Goal: Transaction & Acquisition: Download file/media

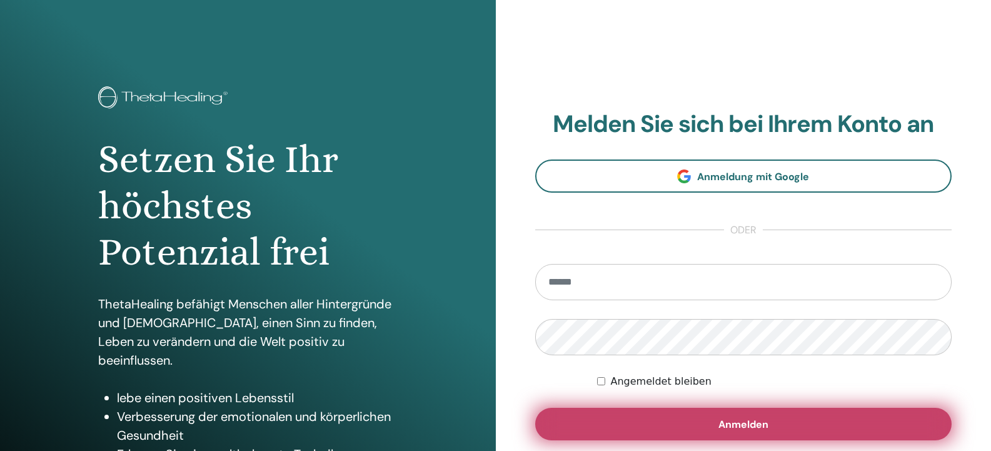
type input "**********"
click at [690, 429] on button "Anmelden" at bounding box center [743, 424] width 417 height 33
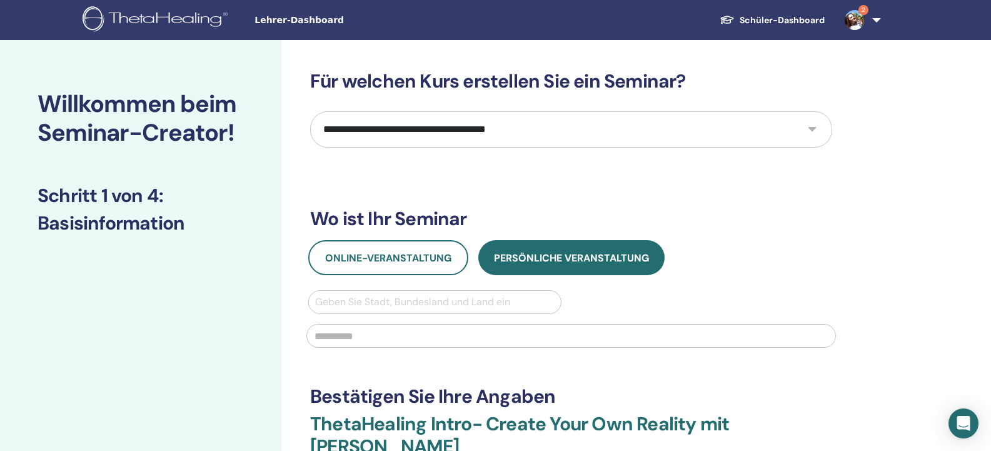
click at [854, 20] on img at bounding box center [855, 20] width 20 height 20
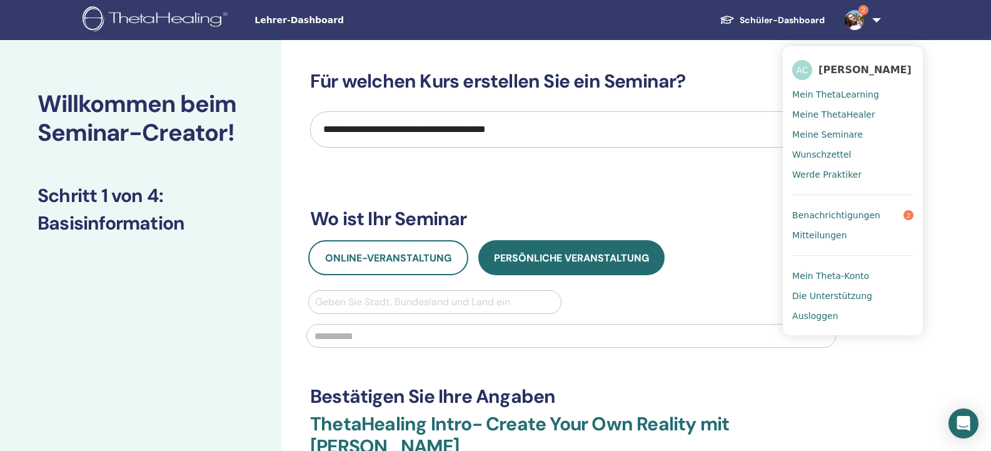
click at [814, 217] on span "Benachrichtigungen" at bounding box center [836, 214] width 88 height 11
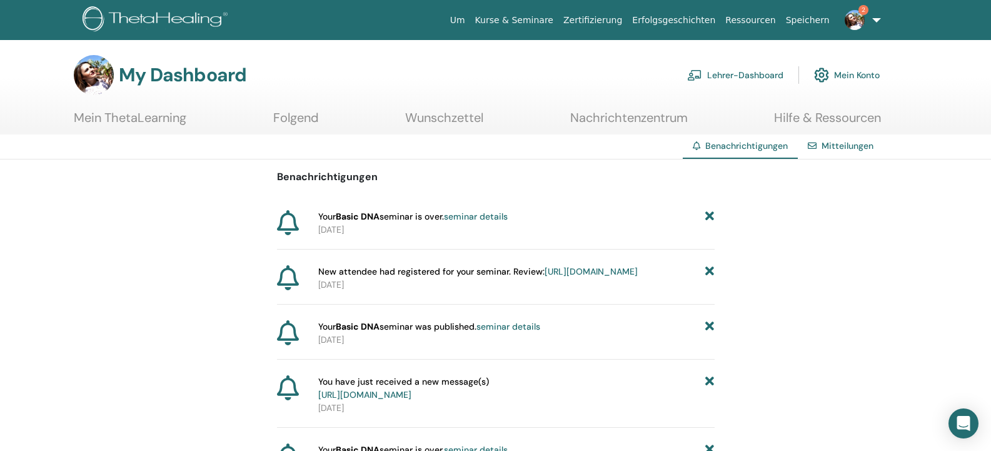
click at [401, 218] on span "Your Basic DNA seminar is over. seminar details" at bounding box center [412, 216] width 189 height 13
click at [545, 277] on link "https://member.thetahealing.com/instructor/seminar/375249/attendees" at bounding box center [591, 271] width 93 height 11
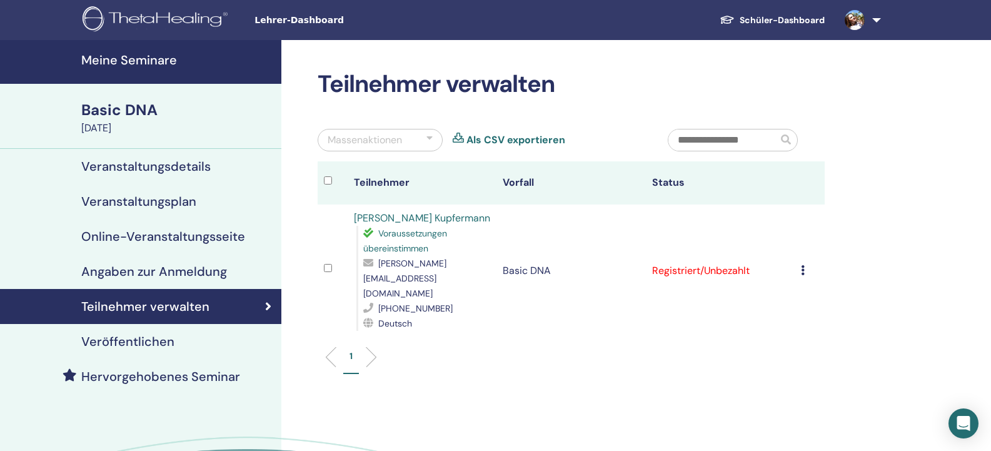
click at [802, 265] on icon at bounding box center [803, 270] width 4 height 10
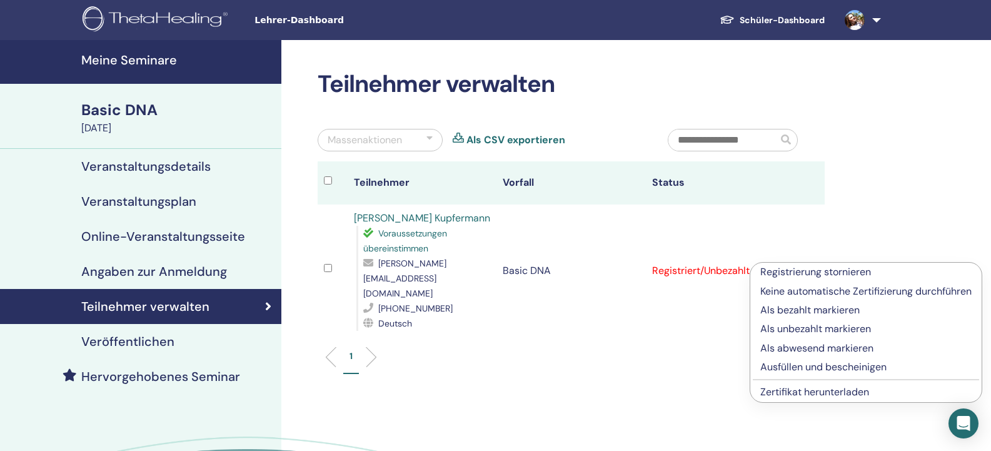
scroll to position [63, 0]
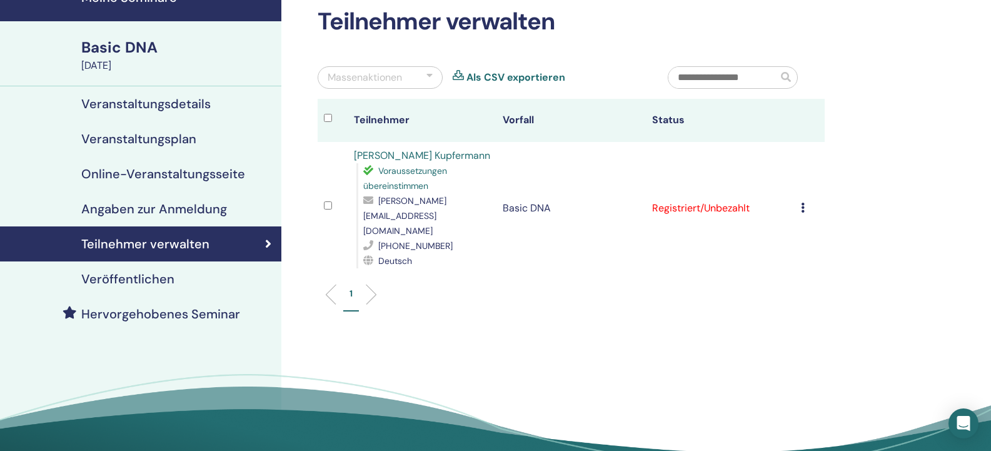
click at [800, 203] on td "Registrierung stornieren Keine automatische Zertifizierung durchführen Als beza…" at bounding box center [810, 208] width 30 height 133
click at [803, 203] on icon at bounding box center [803, 208] width 4 height 10
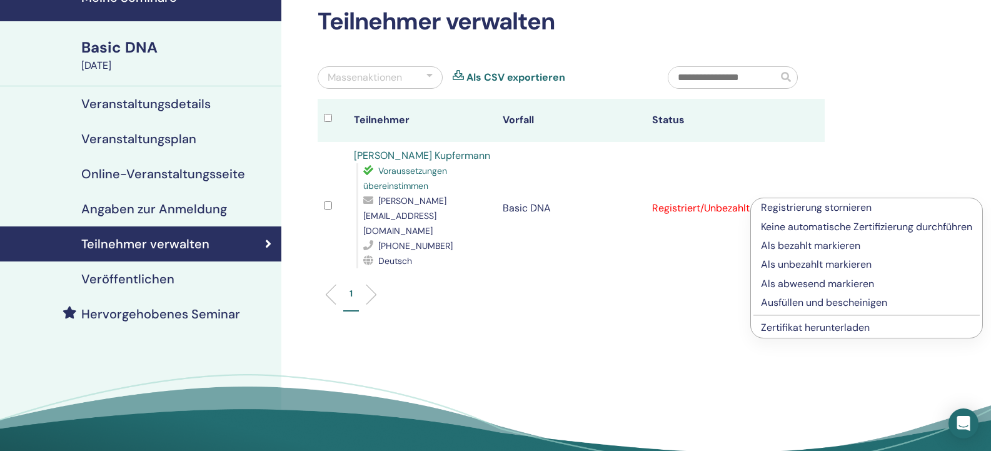
click at [814, 327] on link "Zertifikat herunterladen" at bounding box center [815, 327] width 109 height 13
